Goal: Task Accomplishment & Management: Manage account settings

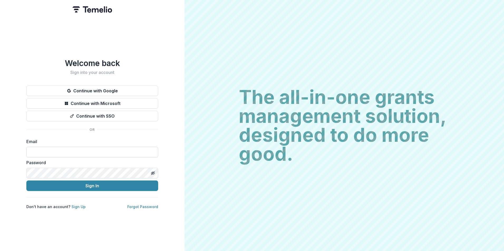
drag, startPoint x: 60, startPoint y: 151, endPoint x: 106, endPoint y: 165, distance: 47.7
click at [62, 151] on input at bounding box center [92, 152] width 132 height 11
type input "**********"
click at [26, 181] on button "Sign In" at bounding box center [92, 186] width 132 height 11
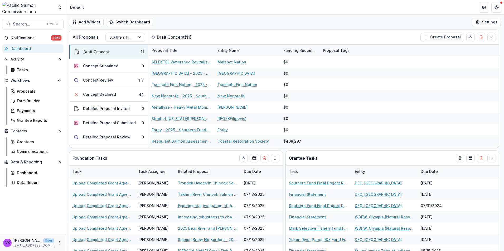
drag, startPoint x: 352, startPoint y: 2, endPoint x: 367, endPoint y: 1, distance: 14.8
click at [352, 2] on header "Default" at bounding box center [285, 7] width 438 height 14
drag, startPoint x: 467, startPoint y: 0, endPoint x: 380, endPoint y: 2, distance: 87.3
click at [377, 4] on header "Default" at bounding box center [285, 7] width 438 height 14
